Goal: Check status

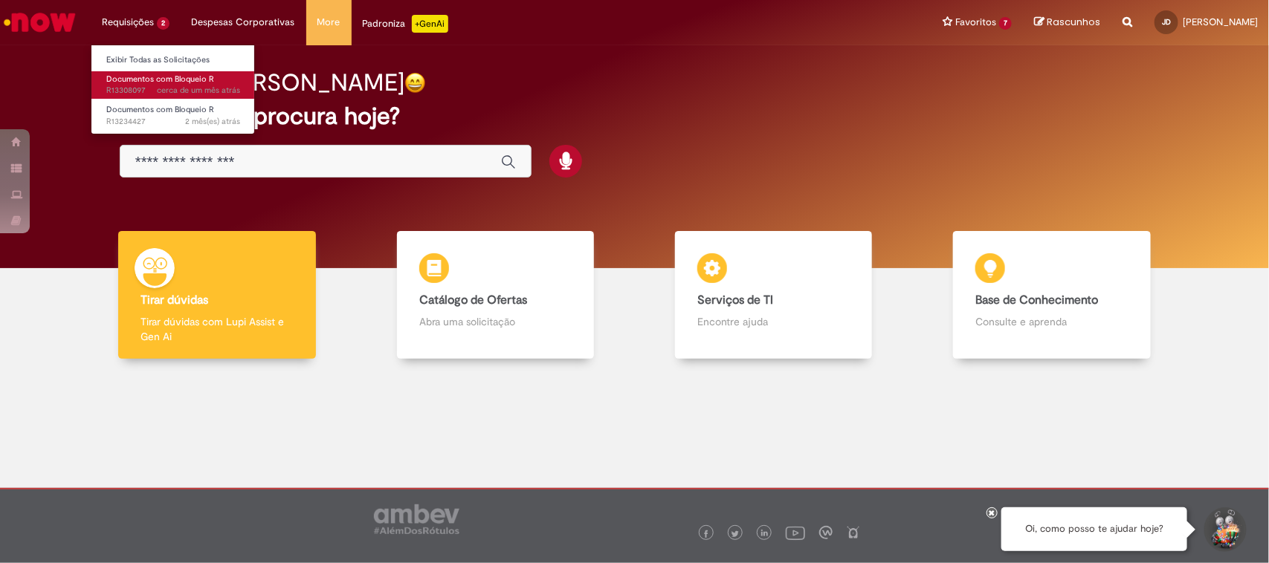
click at [154, 78] on span "Documentos com Bloqueio R" at bounding box center [160, 79] width 108 height 11
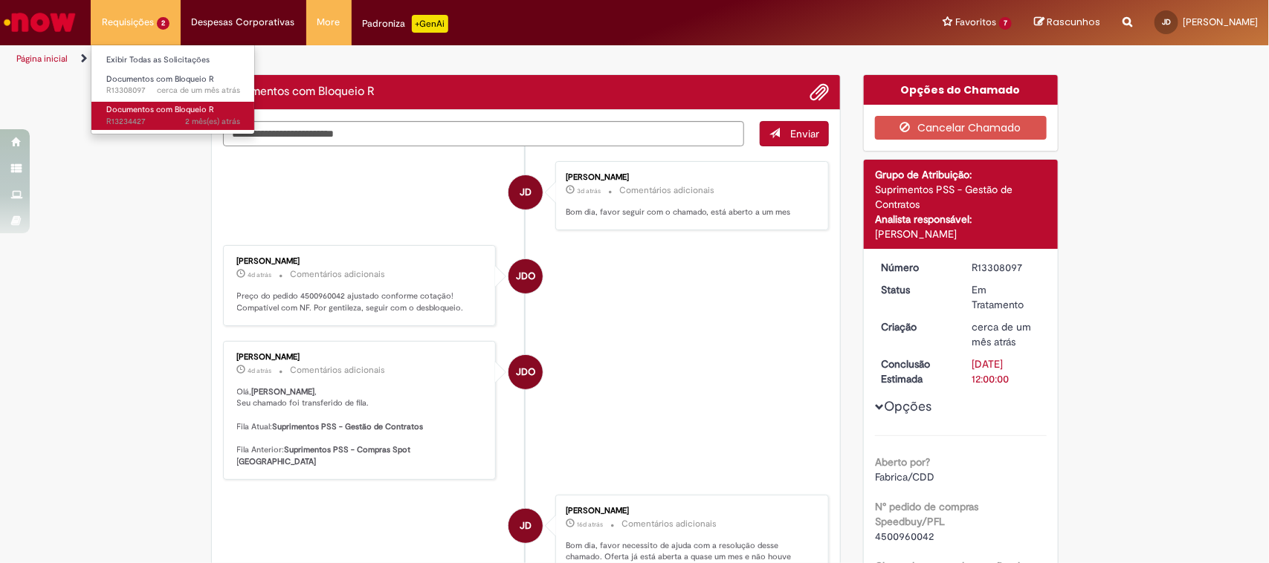
click at [150, 120] on span "2 mês(es) atrás 2 meses atrás R13234427" at bounding box center [173, 122] width 134 height 12
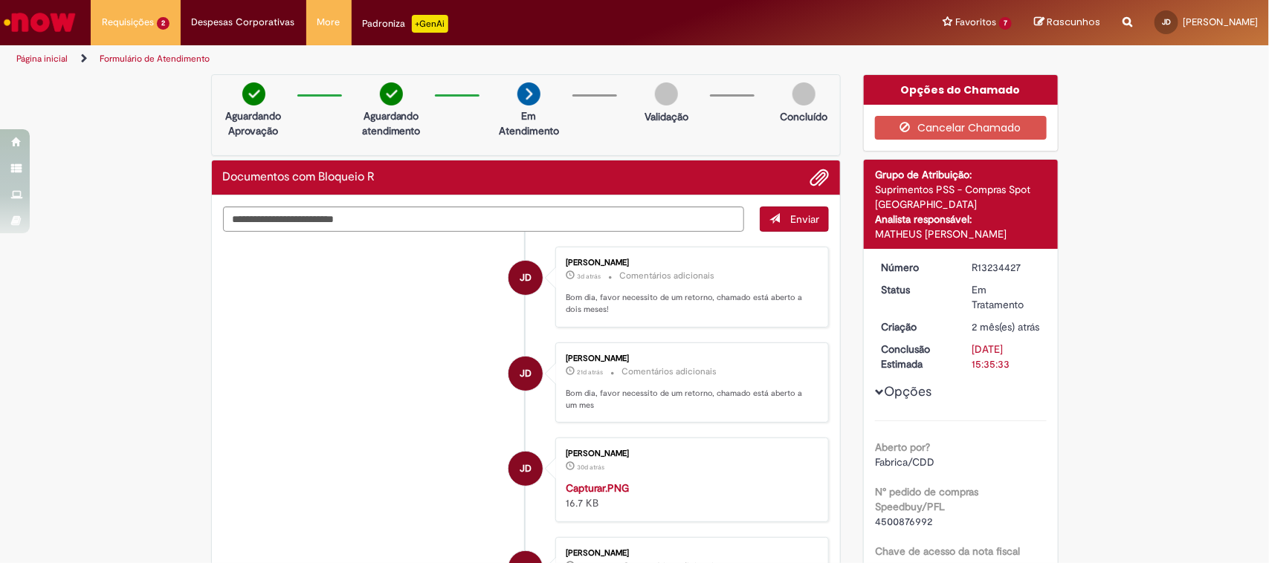
click at [63, 8] on img "Ir para a Homepage" at bounding box center [39, 22] width 77 height 30
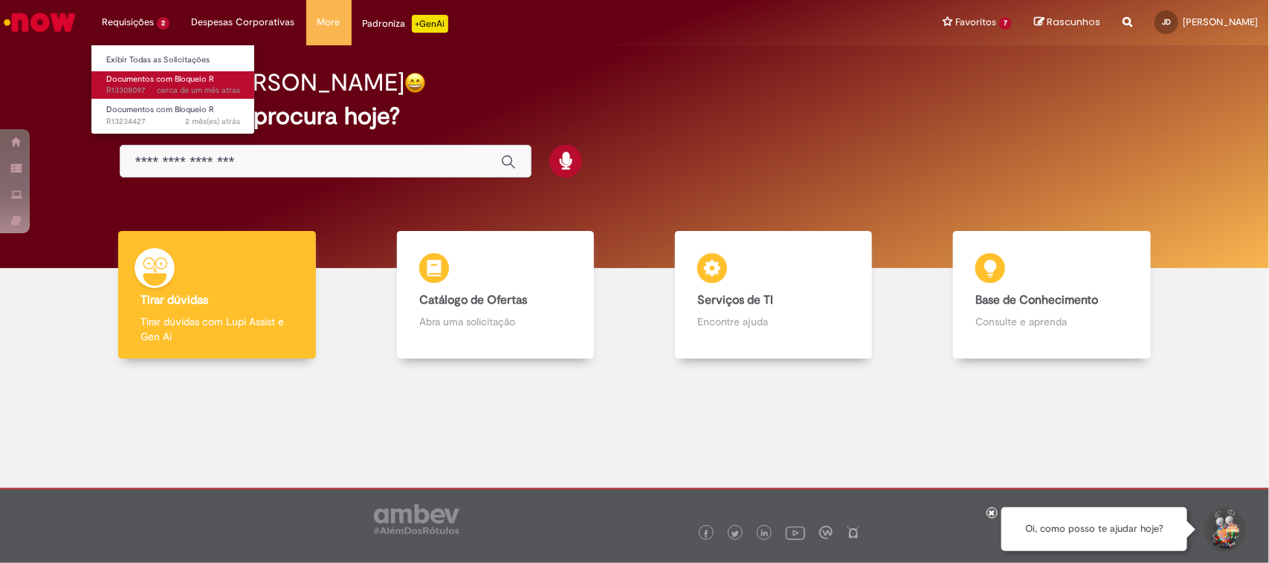
click at [191, 80] on span "Documentos com Bloqueio R" at bounding box center [160, 79] width 108 height 11
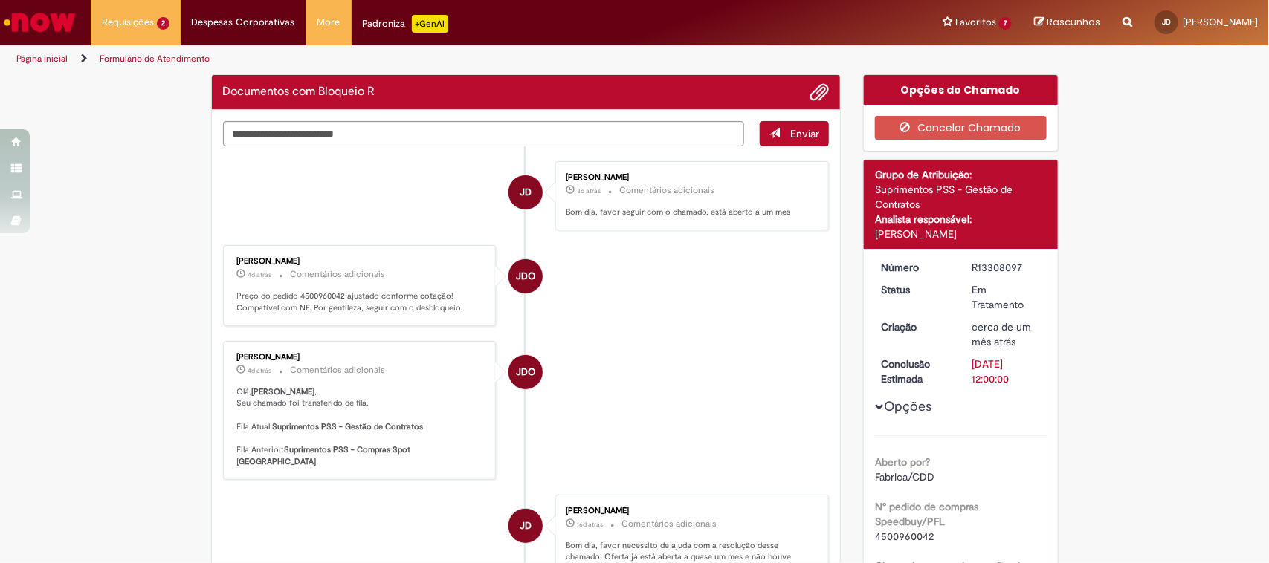
click at [58, 0] on link "Ir para a Homepage" at bounding box center [40, 22] width 80 height 45
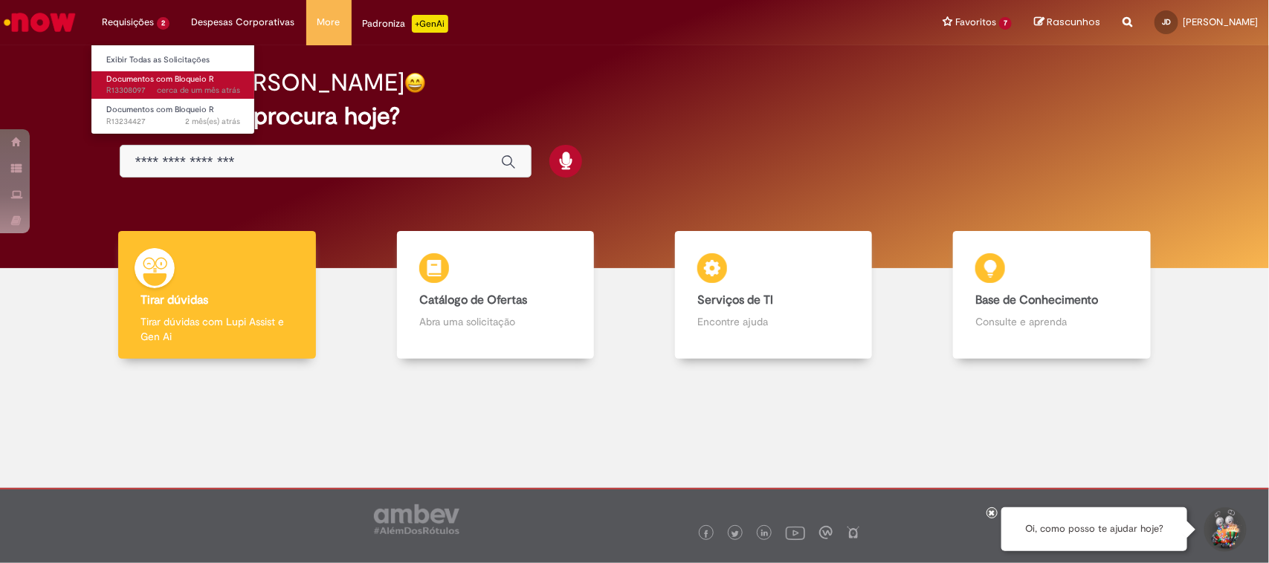
click at [168, 84] on span "Documentos com Bloqueio R" at bounding box center [160, 79] width 108 height 11
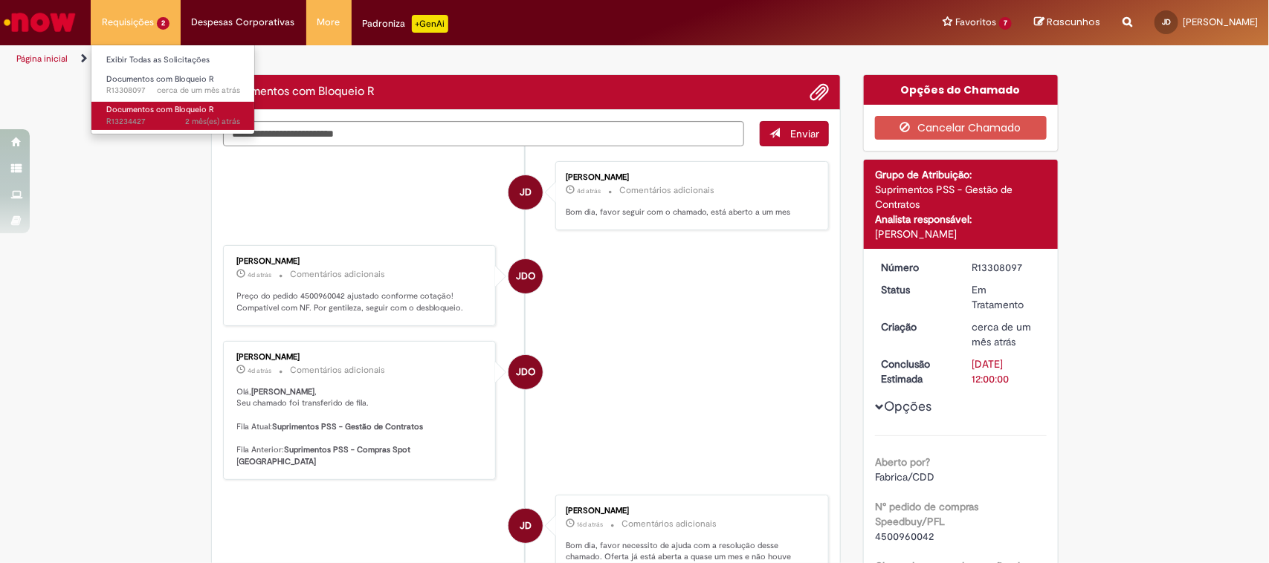
click at [152, 104] on span "Documentos com Bloqueio R" at bounding box center [160, 109] width 108 height 11
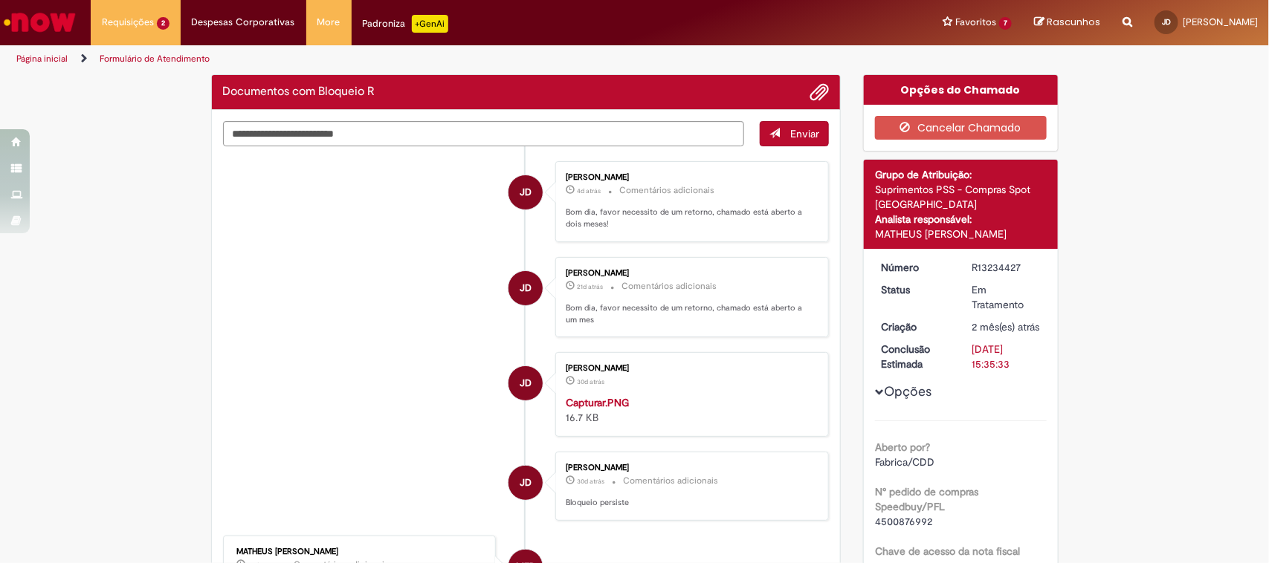
click at [57, 10] on img "Ir para a Homepage" at bounding box center [39, 22] width 77 height 30
